Goal: Navigation & Orientation: Find specific page/section

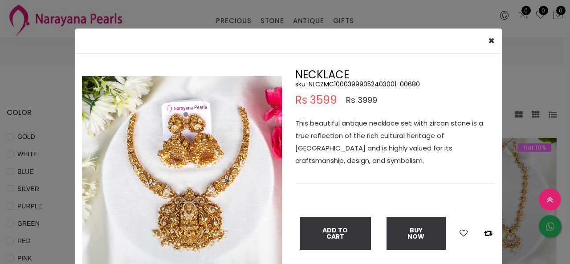
select select "INR"
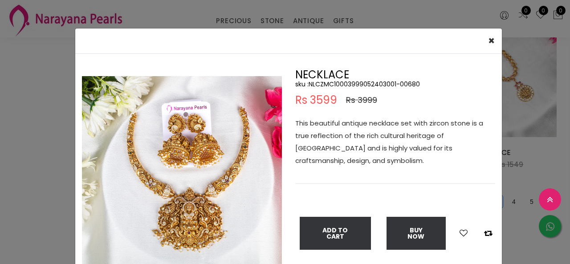
click at [0, 77] on div "× Close Double (click / press) on the image to zoom (in / out). NECKLACE sku : …" at bounding box center [285, 132] width 570 height 264
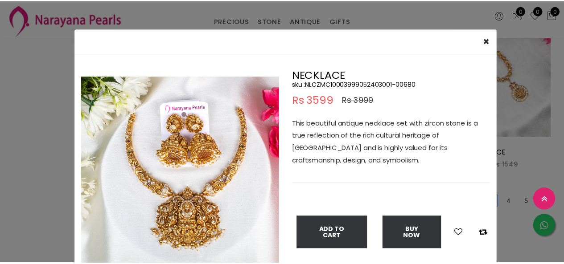
scroll to position [45, 0]
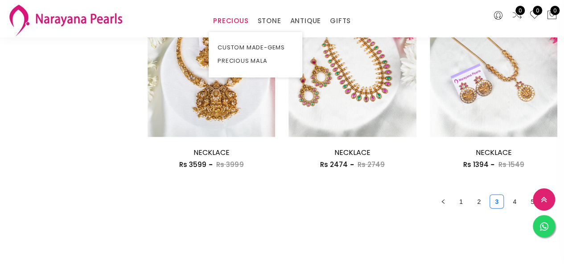
click at [232, 24] on link "PRECIOUS" at bounding box center [230, 20] width 35 height 13
click at [250, 61] on link "PRECIOUS MALA" at bounding box center [255, 60] width 76 height 13
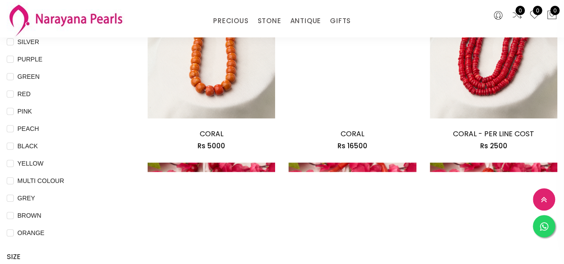
scroll to position [192, 0]
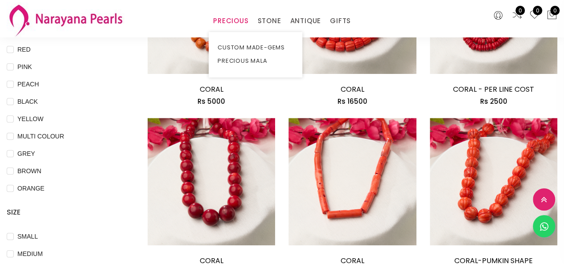
click at [237, 18] on link "PRECIOUS" at bounding box center [230, 20] width 35 height 13
click at [246, 37] on ul "CUSTOM MADE-GEMS PRECIOUS MALA" at bounding box center [256, 54] width 94 height 45
click at [255, 44] on link "CUSTOM MADE-GEMS" at bounding box center [255, 47] width 76 height 13
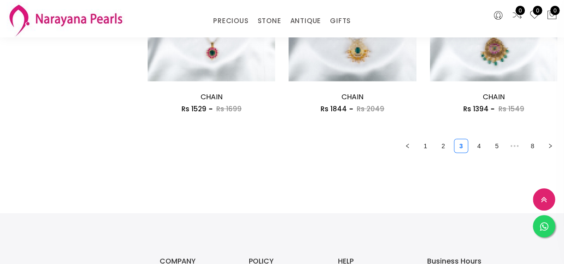
scroll to position [1217, 0]
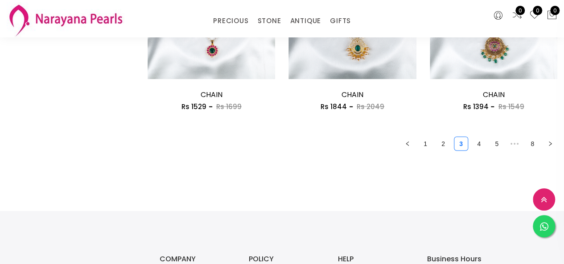
click at [447, 145] on link "2" at bounding box center [442, 143] width 13 height 13
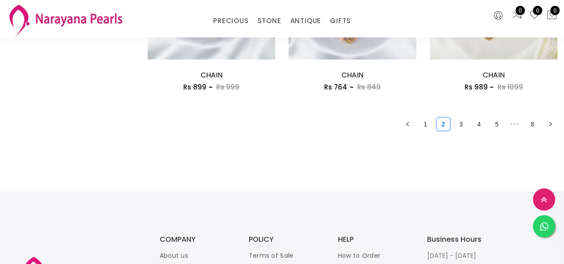
scroll to position [1248, 0]
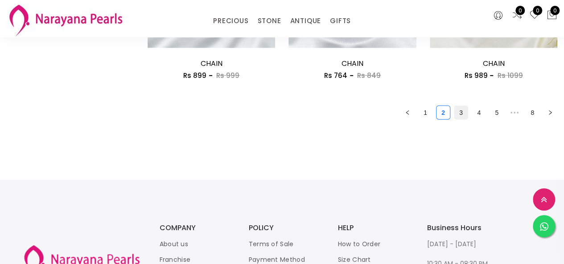
click at [464, 117] on link "3" at bounding box center [460, 112] width 13 height 13
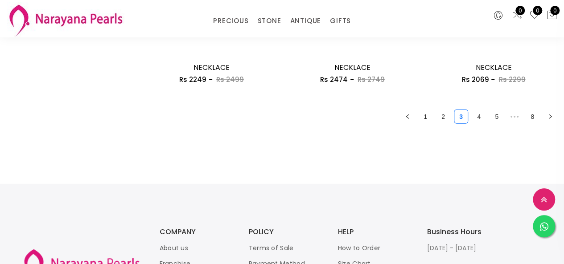
scroll to position [1248, 0]
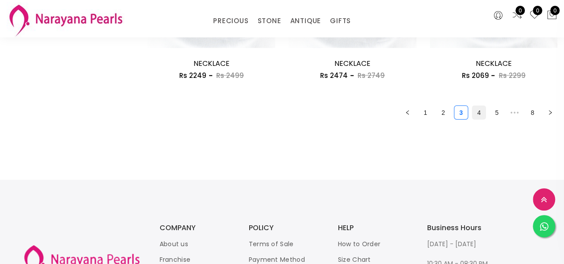
click at [479, 115] on link "4" at bounding box center [478, 112] width 13 height 13
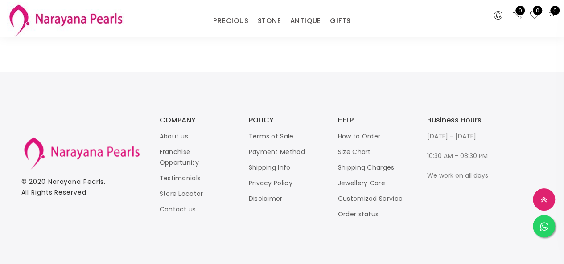
scroll to position [1159, 0]
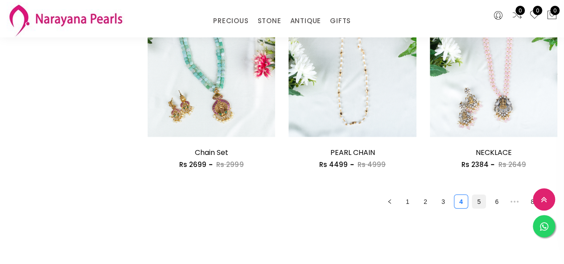
click at [481, 203] on link "5" at bounding box center [478, 201] width 13 height 13
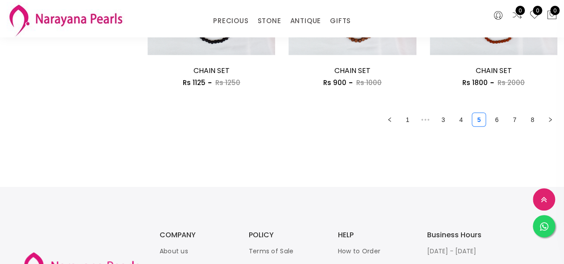
scroll to position [1292, 0]
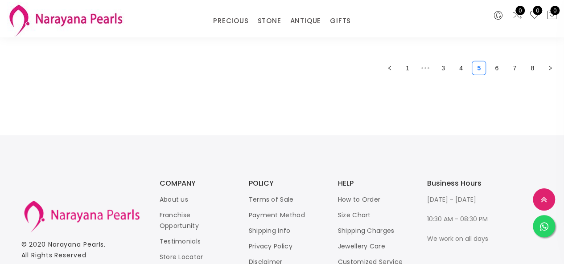
click at [487, 74] on ul "1 ••• 3 4 5 6 7 8" at bounding box center [353, 68] width 410 height 14
click at [496, 72] on link "6" at bounding box center [496, 68] width 13 height 13
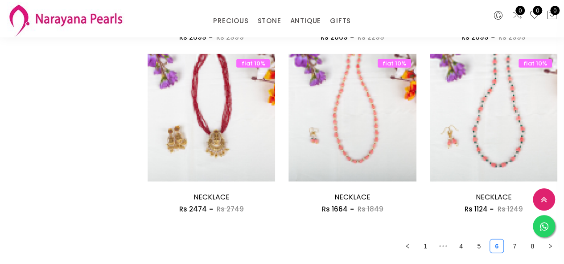
scroll to position [1159, 0]
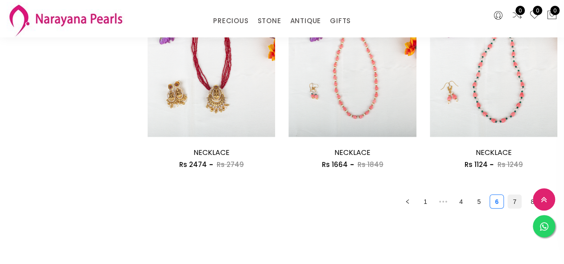
click at [520, 204] on link "7" at bounding box center [514, 201] width 13 height 13
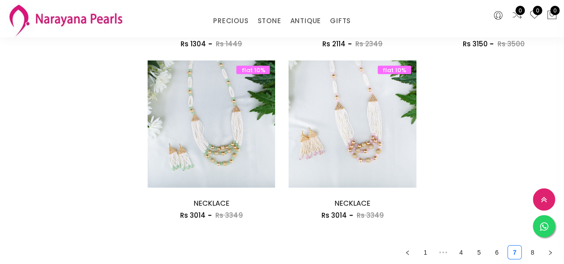
scroll to position [981, 0]
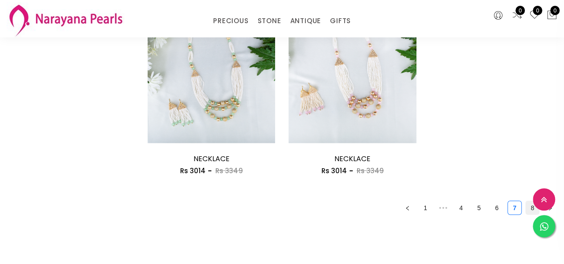
click at [529, 206] on link "8" at bounding box center [531, 207] width 13 height 13
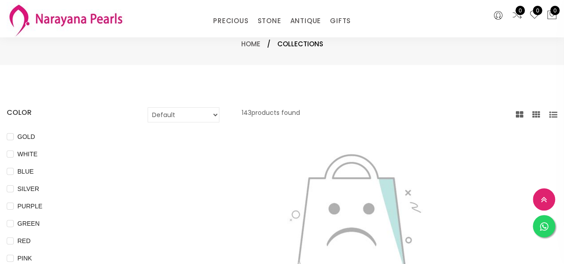
scroll to position [89, 0]
